Goal: Task Accomplishment & Management: Manage account settings

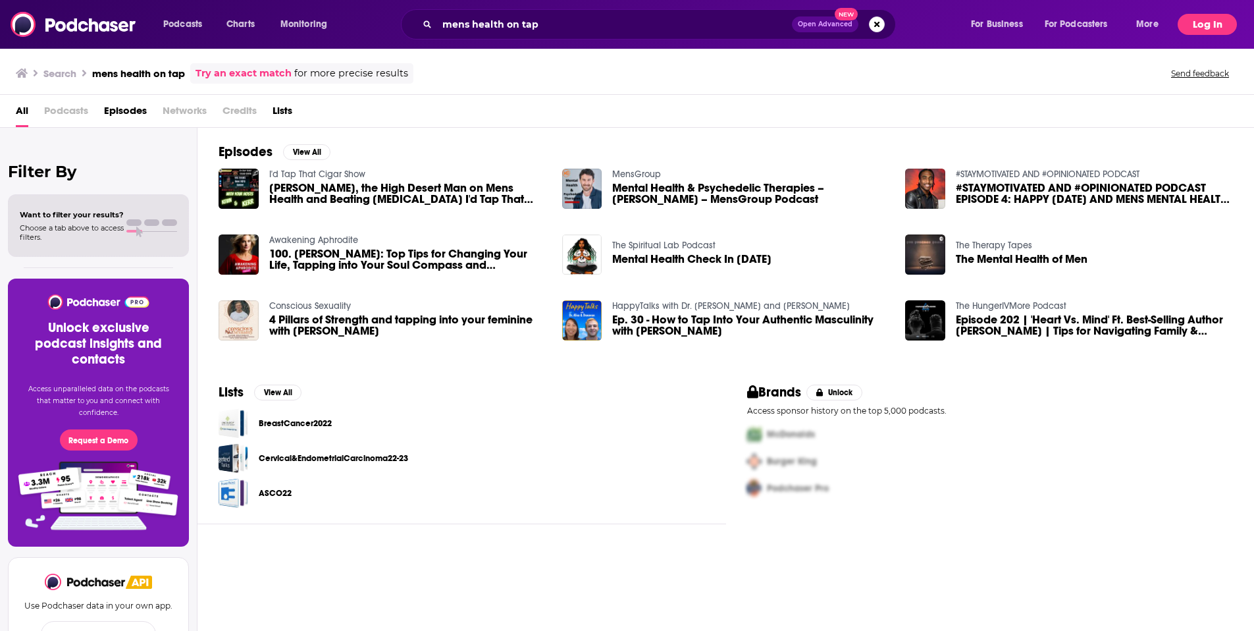
click at [1211, 25] on button "Log In" at bounding box center [1207, 24] width 59 height 21
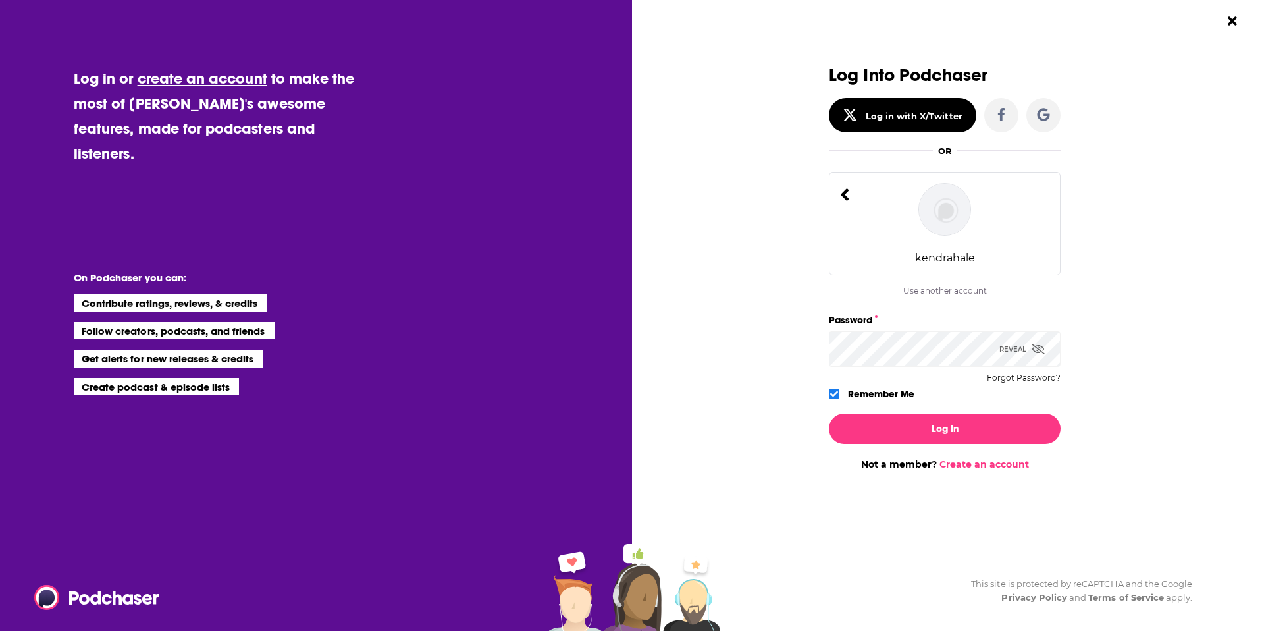
click at [848, 192] on icon "Dialog" at bounding box center [844, 194] width 9 height 19
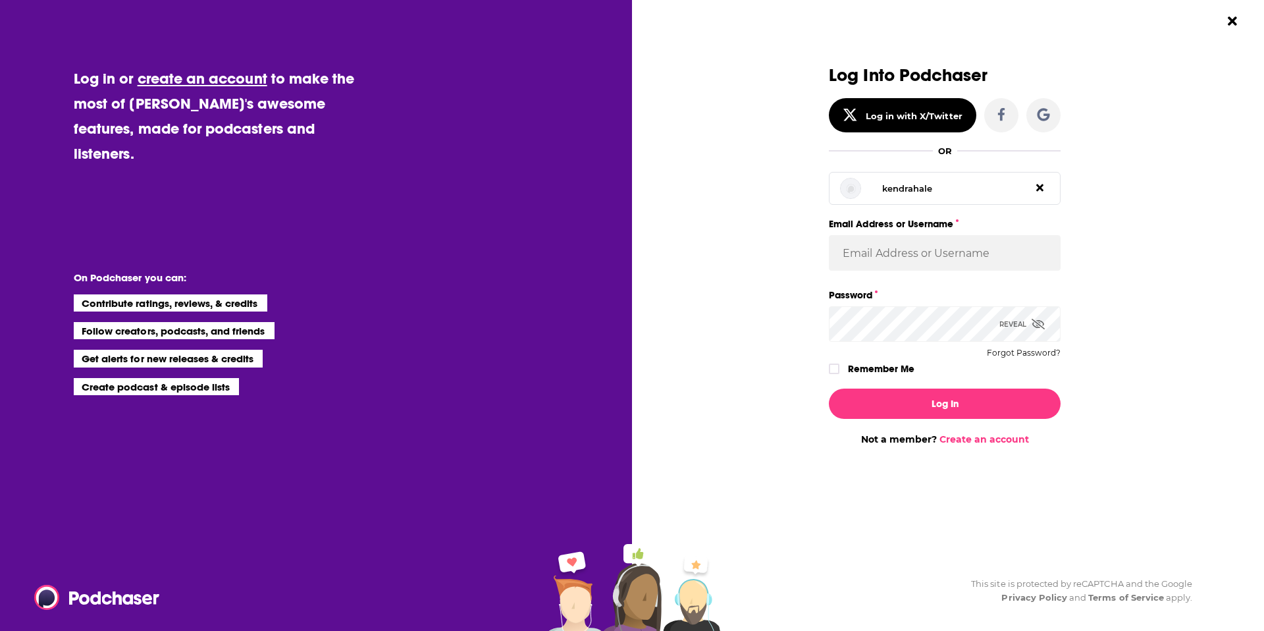
click at [1043, 185] on icon "Dialog" at bounding box center [1039, 187] width 7 height 7
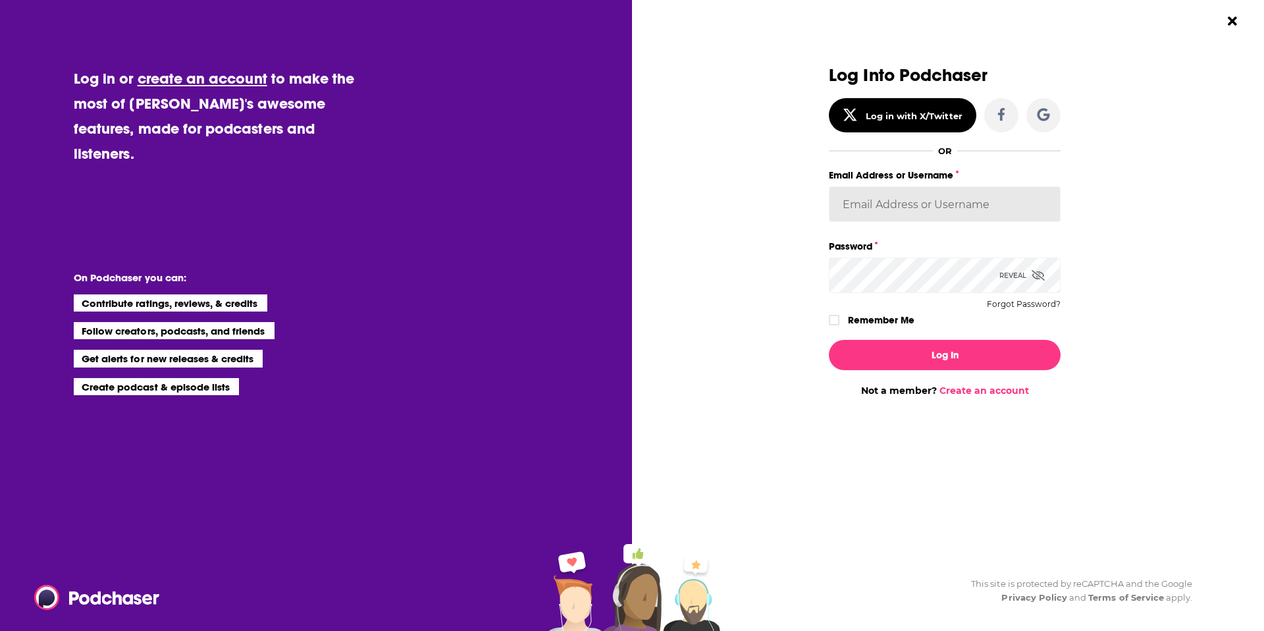
click at [948, 209] on input "Email Address or Username" at bounding box center [945, 204] width 232 height 36
type input "[PERSON_NAME][EMAIL_ADDRESS][PERSON_NAME][DOMAIN_NAME]"
click at [1038, 271] on icon "Dialog" at bounding box center [1038, 275] width 13 height 11
click at [1038, 271] on icon "Dialog" at bounding box center [1039, 275] width 12 height 8
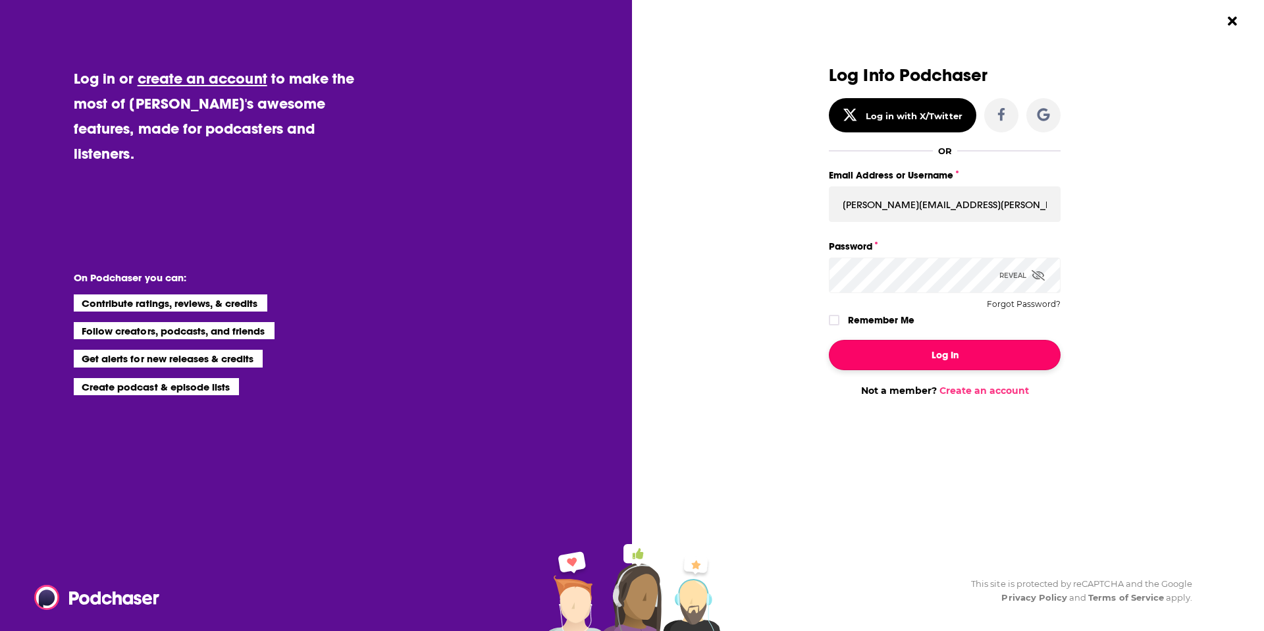
click at [909, 363] on button "Log In" at bounding box center [945, 355] width 232 height 30
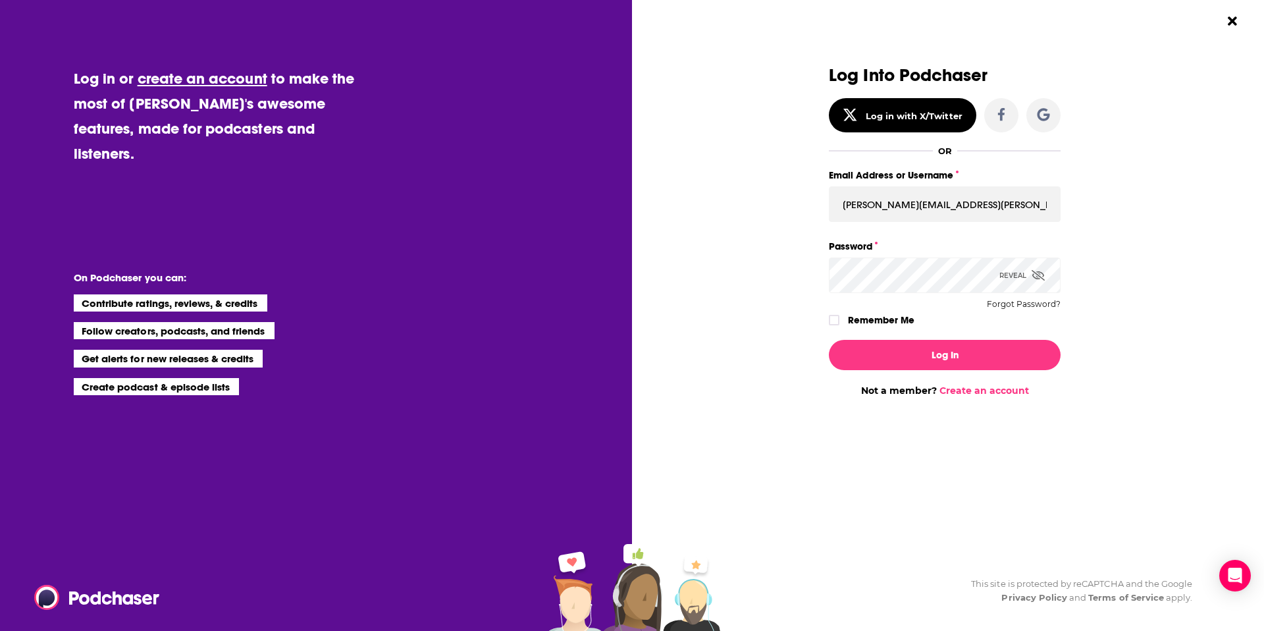
click at [829, 340] on button "Log In" at bounding box center [945, 355] width 232 height 30
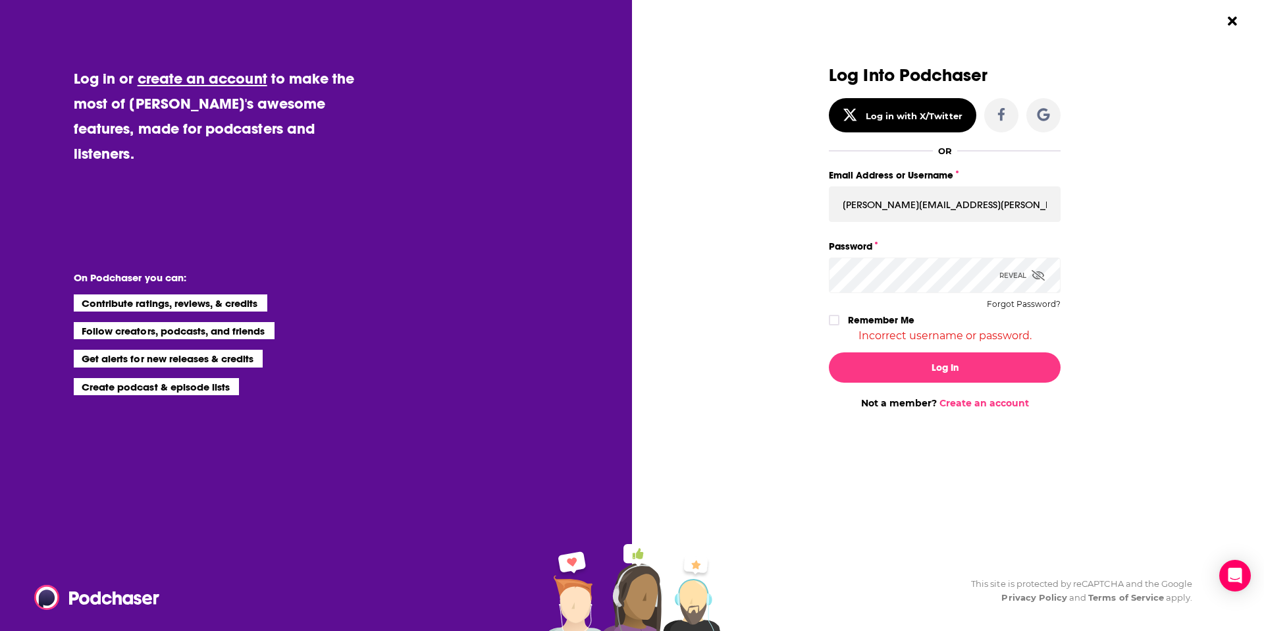
click at [902, 335] on div "Incorrect username or password." at bounding box center [945, 335] width 232 height 13
click at [1044, 306] on button "Forgot Password?" at bounding box center [1024, 304] width 74 height 9
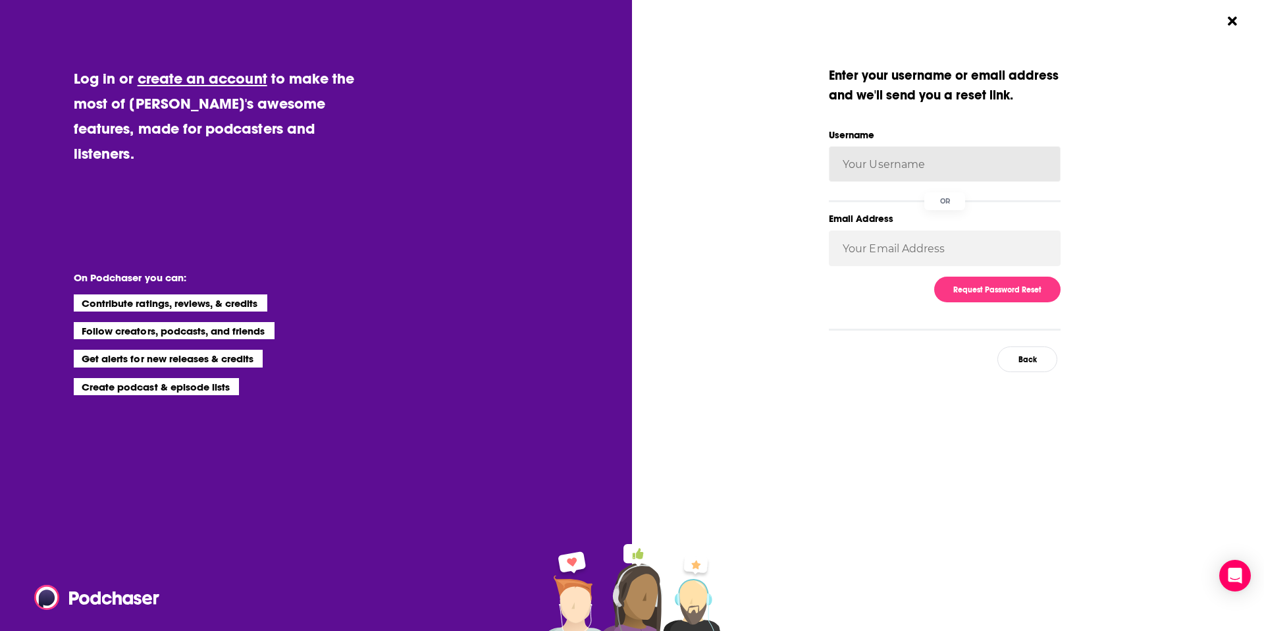
click at [908, 171] on input "Username" at bounding box center [945, 164] width 232 height 36
type input "l"
type input "[PERSON_NAME][EMAIL_ADDRESS][PERSON_NAME][DOMAIN_NAME]"
drag, startPoint x: 1003, startPoint y: 160, endPoint x: 1021, endPoint y: 163, distance: 18.6
click at [1003, 160] on input "[PERSON_NAME][EMAIL_ADDRESS][PERSON_NAME][DOMAIN_NAME]" at bounding box center [945, 164] width 232 height 36
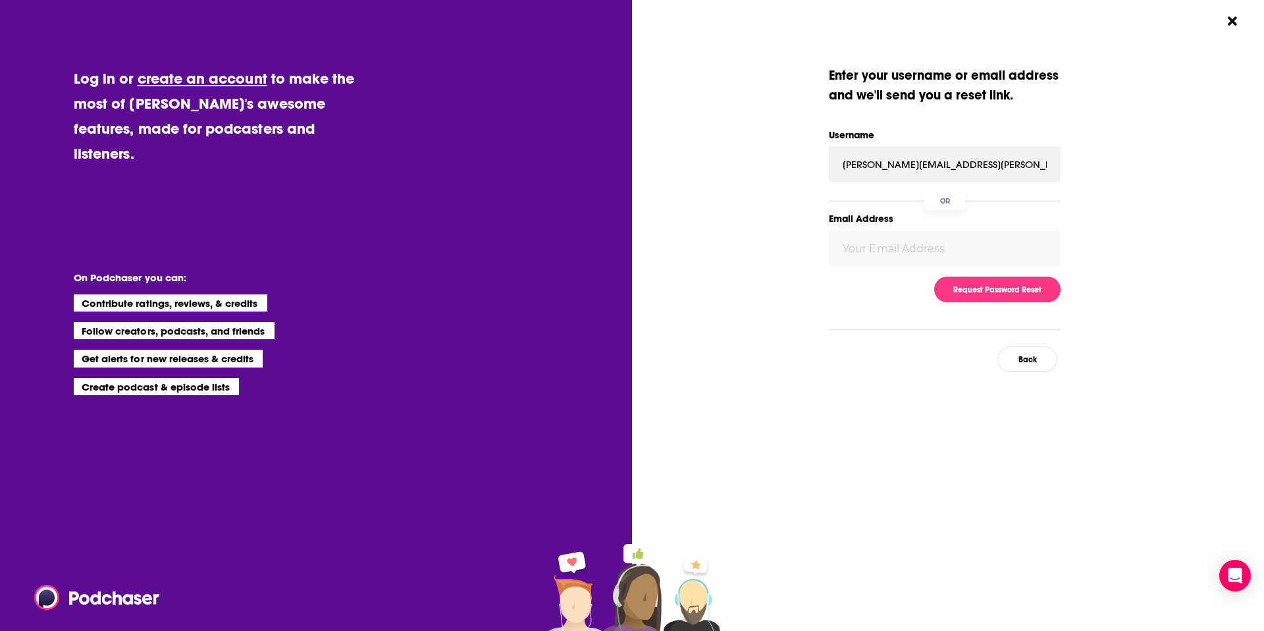
click at [1125, 201] on div "Dialog" at bounding box center [1177, 219] width 232 height 306
click at [996, 292] on button "Request Password Reset" at bounding box center [997, 290] width 126 height 26
